Goal: Transaction & Acquisition: Purchase product/service

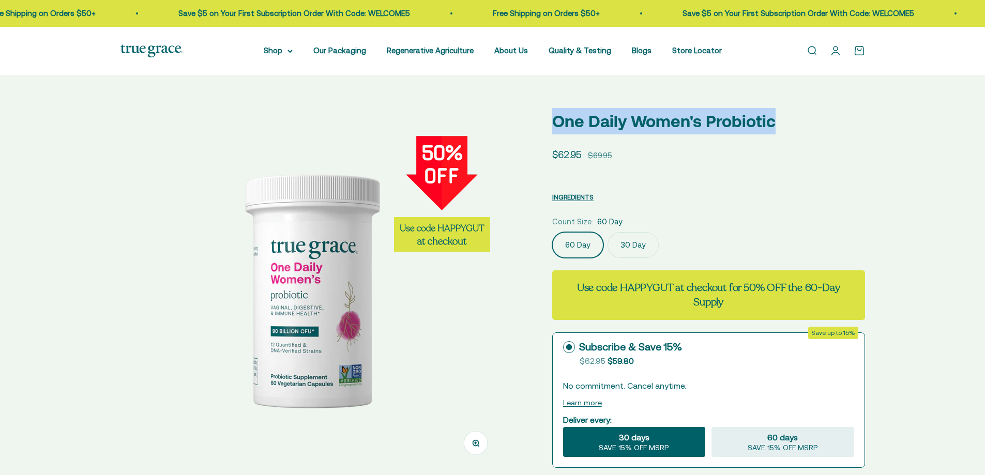
drag, startPoint x: 790, startPoint y: 118, endPoint x: 521, endPoint y: 128, distance: 269.0
click at [521, 128] on div "Zoom Go to item 1 Go to item 2 Go to item 3 Go to item 4 Go to item 5 Go to ite…" at bounding box center [492, 433] width 744 height 650
copy div "Zoom Go to item 1 Go to item 2 Go to item 3 Go to item 4 Go to item 5 Go to ite…"
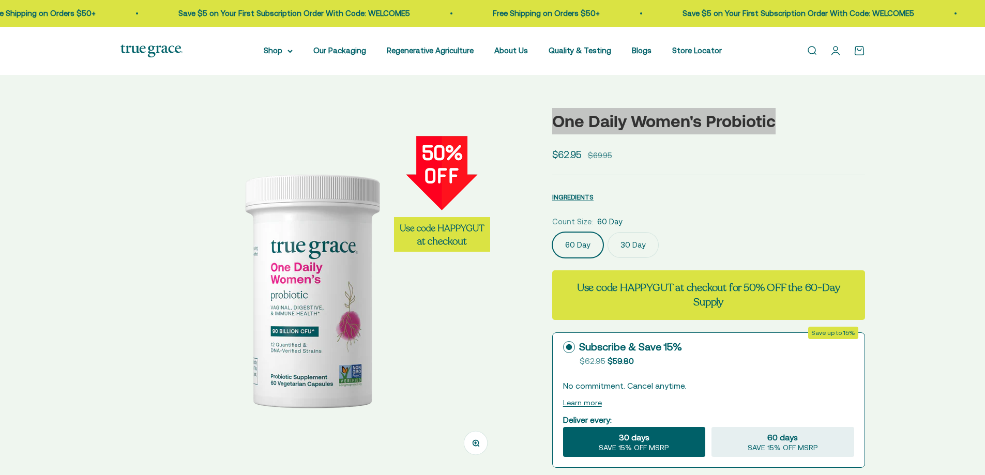
select select "3"
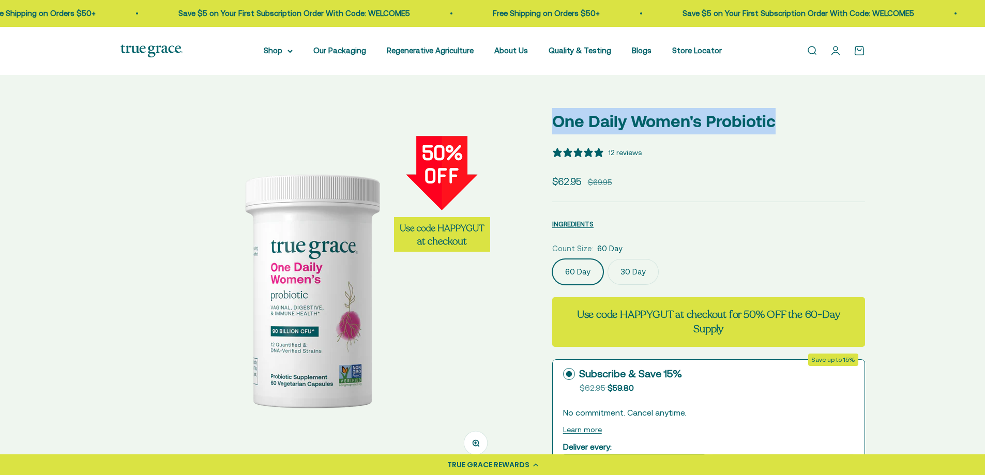
click at [577, 129] on p "One Daily Women's Probiotic" at bounding box center [708, 121] width 313 height 26
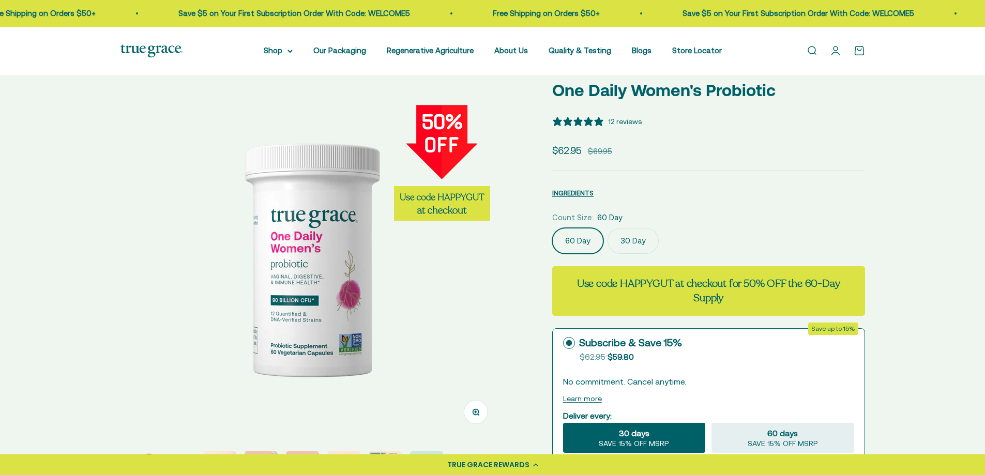
scroll to position [60, 0]
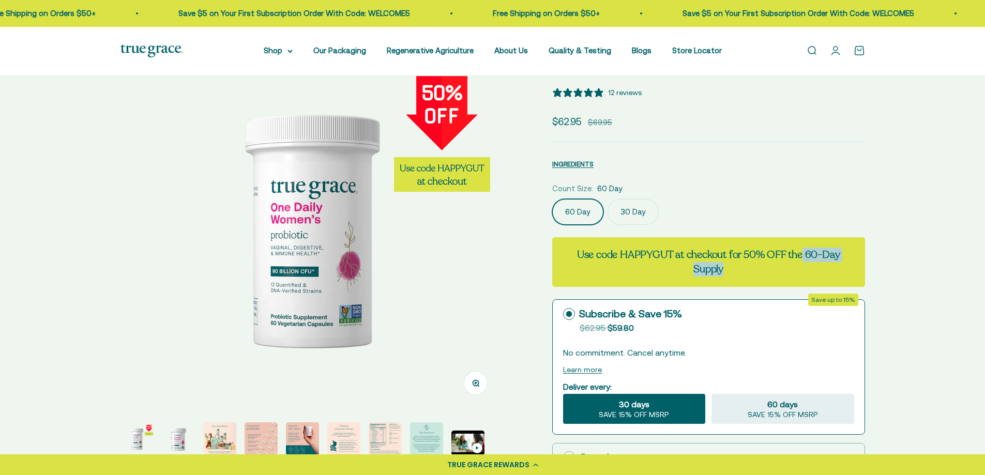
drag, startPoint x: 802, startPoint y: 254, endPoint x: 837, endPoint y: 270, distance: 38.4
click at [837, 270] on h6 "Use code HAPPYGUT at checkout for 50% OFF the 60-Day Supply" at bounding box center [708, 262] width 292 height 29
click at [820, 262] on h6 "Use code HAPPYGUT at checkout for 50% OFF the 60-Day Supply" at bounding box center [708, 262] width 292 height 29
copy strong "60-Day Supply"
drag, startPoint x: 804, startPoint y: 254, endPoint x: 836, endPoint y: 267, distance: 34.1
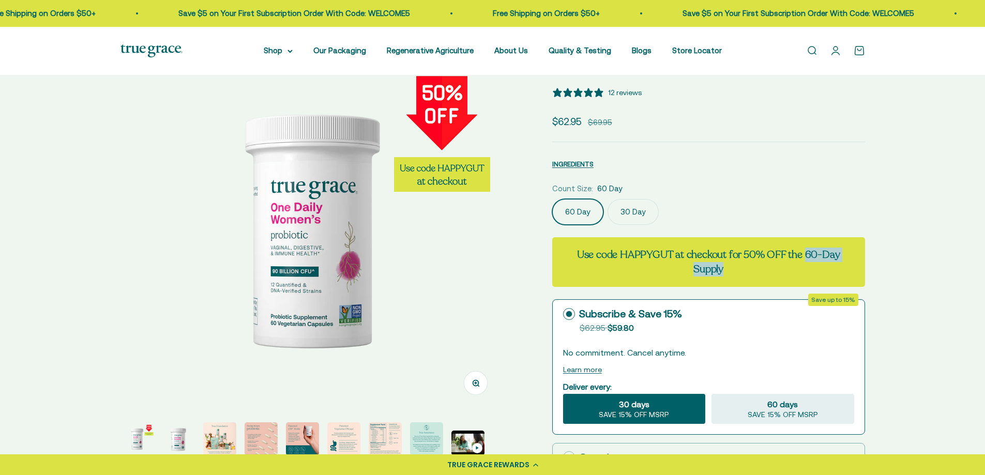
click at [836, 267] on h6 "Use code HAPPYGUT at checkout for 50% OFF the 60-Day Supply" at bounding box center [708, 262] width 292 height 29
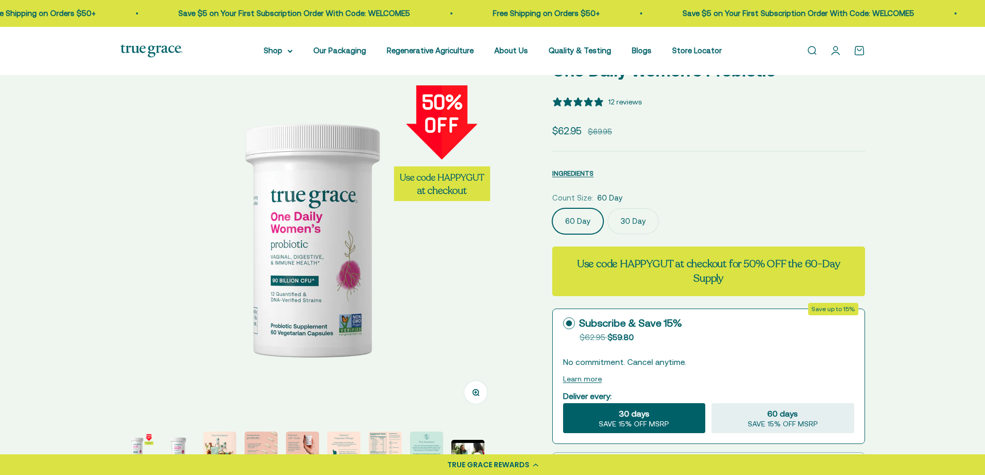
scroll to position [0, 0]
